Goal: Task Accomplishment & Management: Complete application form

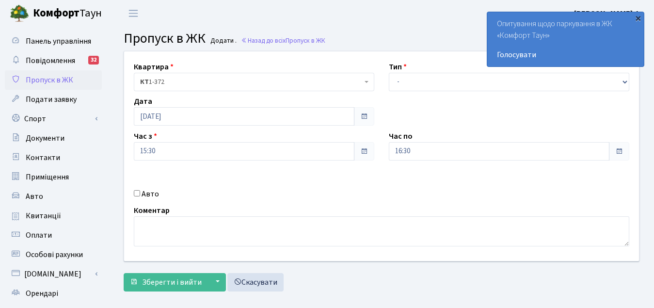
click at [638, 17] on div "×" at bounding box center [638, 18] width 10 height 10
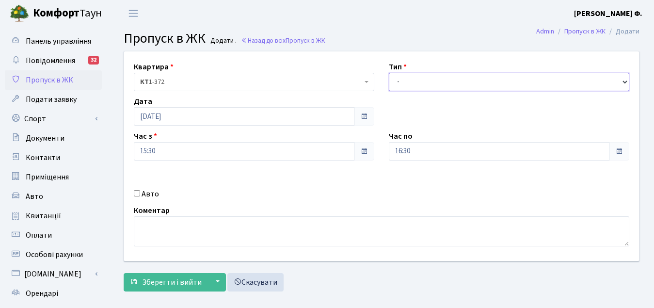
click at [622, 79] on select "- Доставка Таксі Гості Сервіс" at bounding box center [509, 82] width 240 height 18
select select "3"
click at [389, 73] on select "- Доставка Таксі Гості Сервіс" at bounding box center [509, 82] width 240 height 18
click at [136, 194] on input "Авто" at bounding box center [137, 193] width 6 height 6
checkbox input "true"
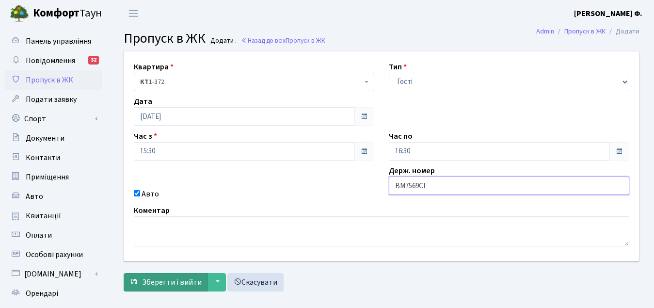
type input "ВМ7569СІ"
click at [189, 281] on span "Зберегти і вийти" at bounding box center [172, 282] width 60 height 11
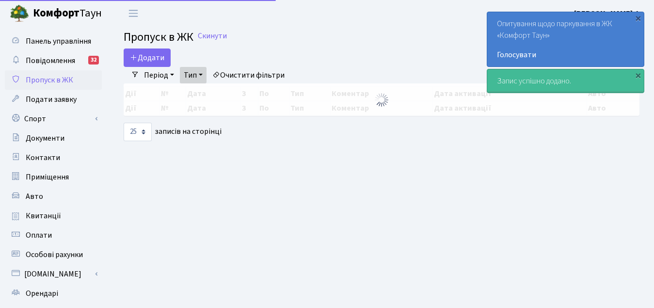
select select "25"
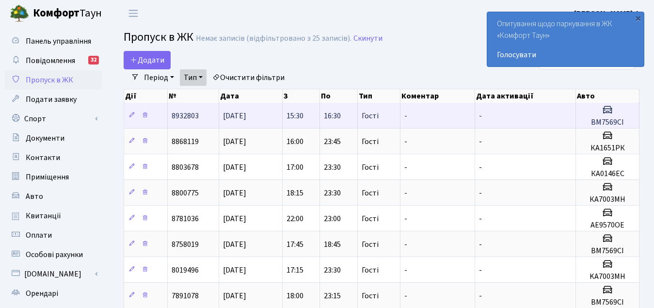
click at [201, 119] on td "8932803" at bounding box center [194, 115] width 52 height 25
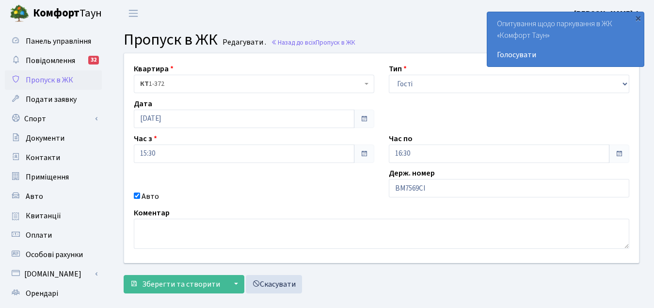
click at [617, 151] on span at bounding box center [619, 154] width 8 height 8
click at [638, 19] on div "×" at bounding box center [638, 18] width 10 height 10
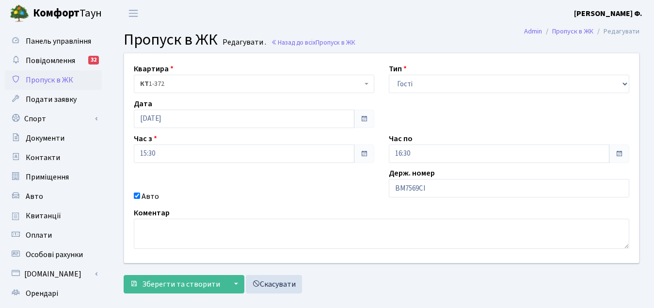
click at [64, 14] on b "Комфорт" at bounding box center [56, 13] width 47 height 16
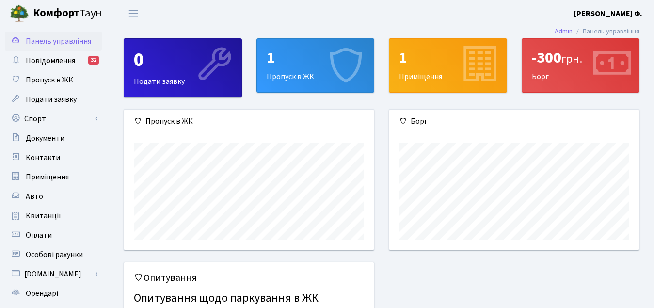
click at [318, 73] on div "1 Пропуск в ЖК" at bounding box center [315, 65] width 117 height 53
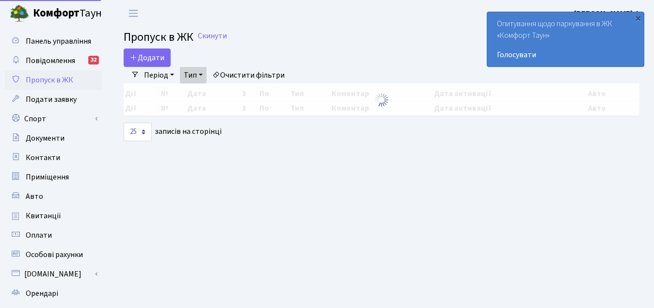
select select "25"
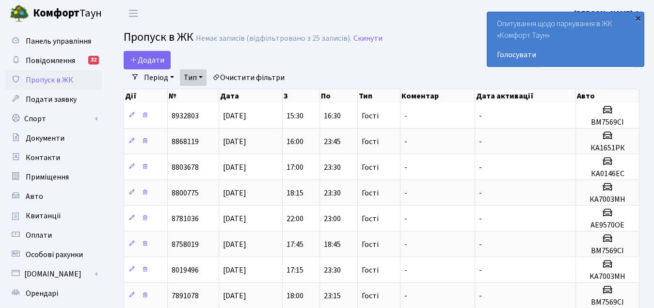
click at [640, 19] on div "×" at bounding box center [638, 18] width 10 height 10
